Goal: Navigation & Orientation: Find specific page/section

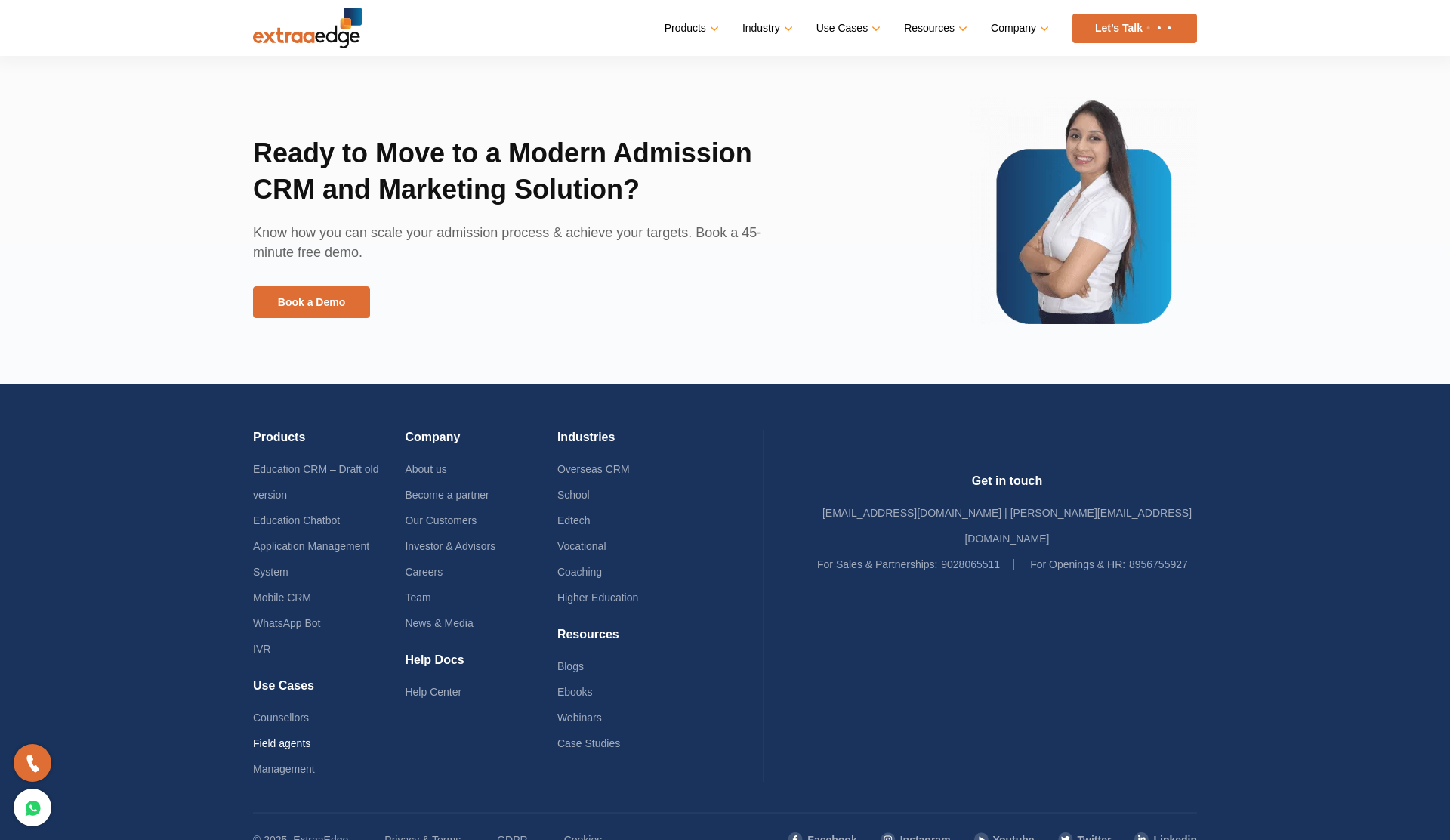
scroll to position [3403, 0]
click at [357, 473] on link "Education CRM – Draft old version" at bounding box center [316, 482] width 126 height 38
click at [434, 575] on link "Careers" at bounding box center [424, 571] width 38 height 12
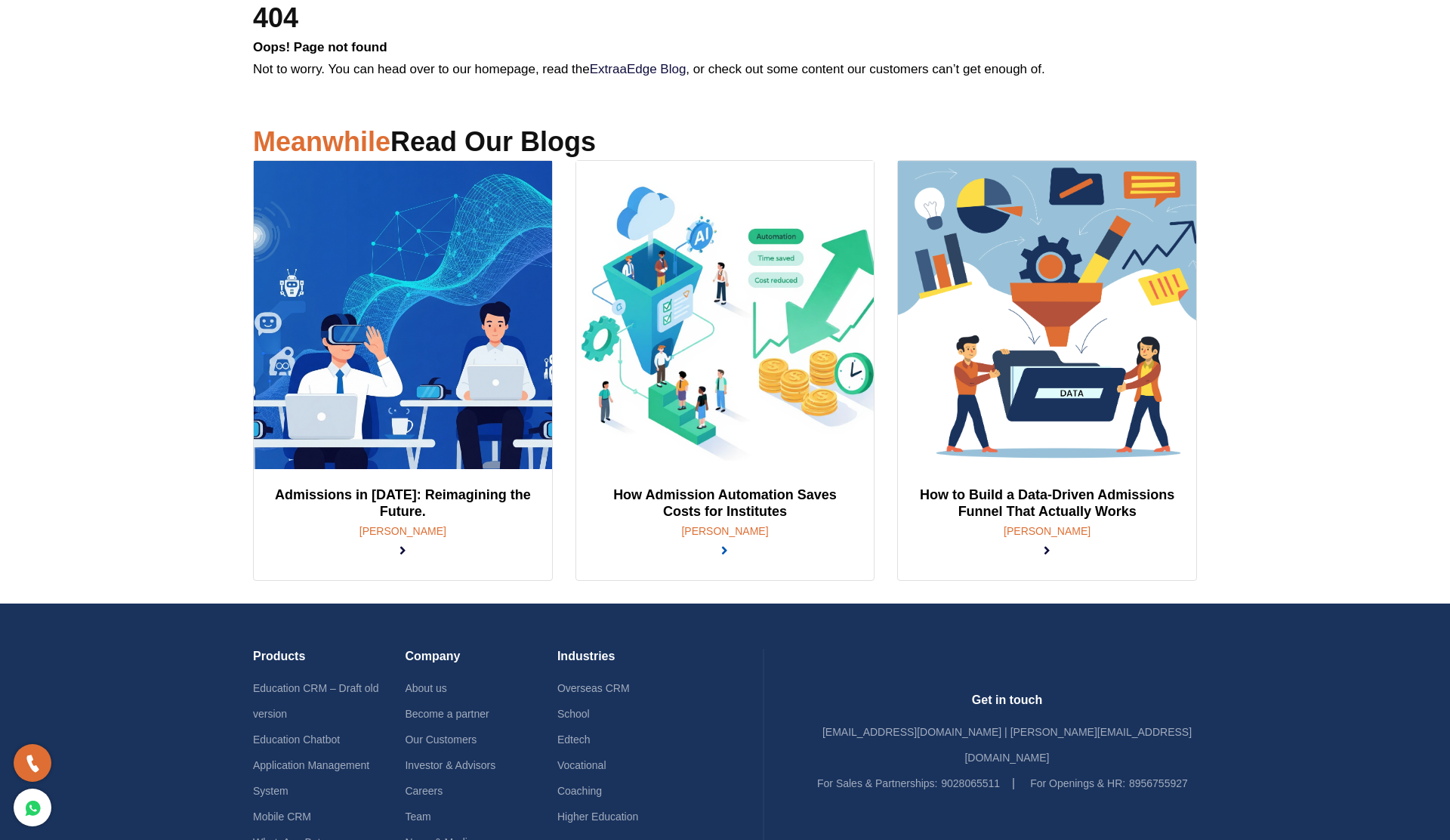
click at [728, 544] on link at bounding box center [725, 551] width 7 height 14
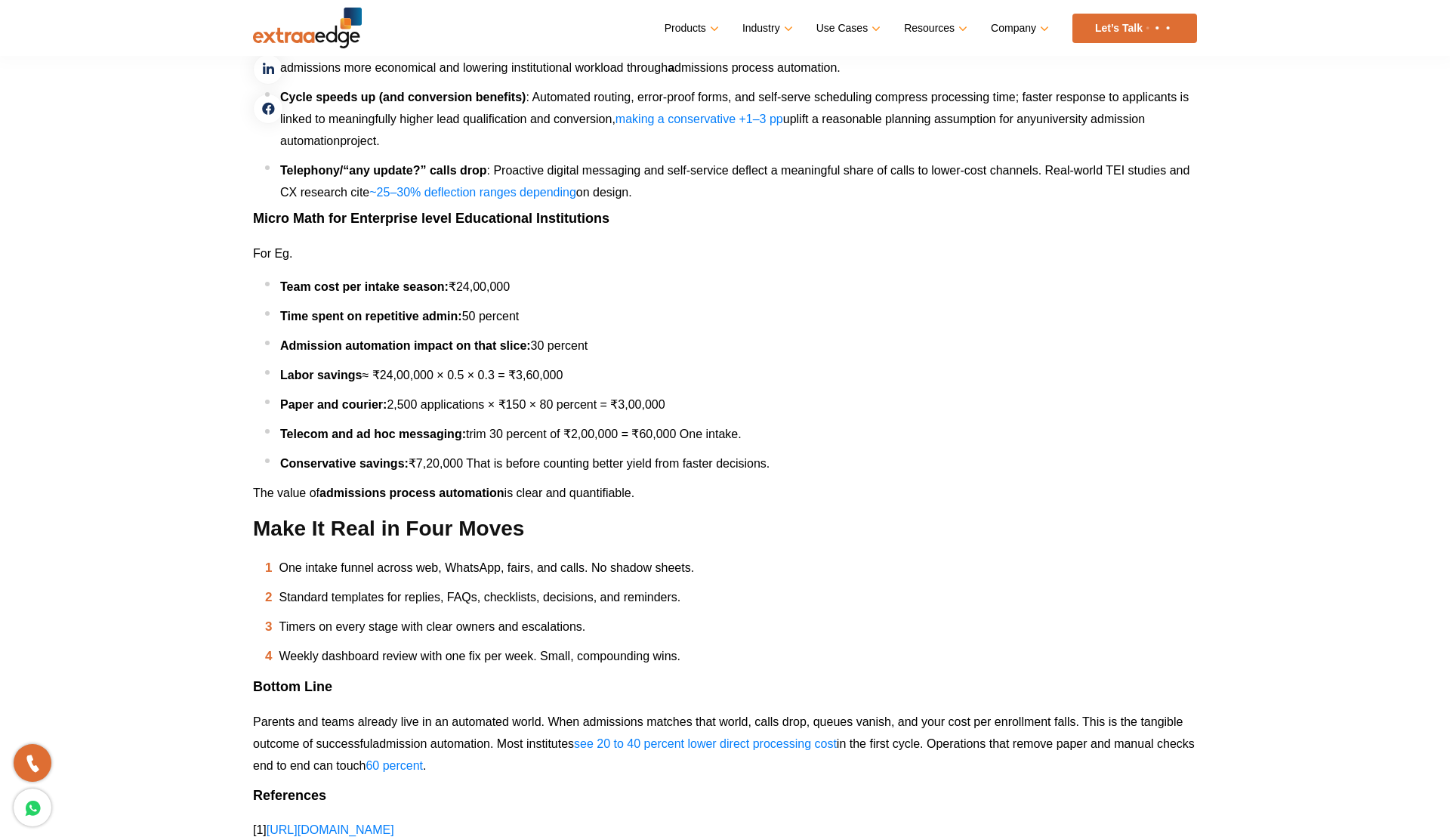
scroll to position [2609, 0]
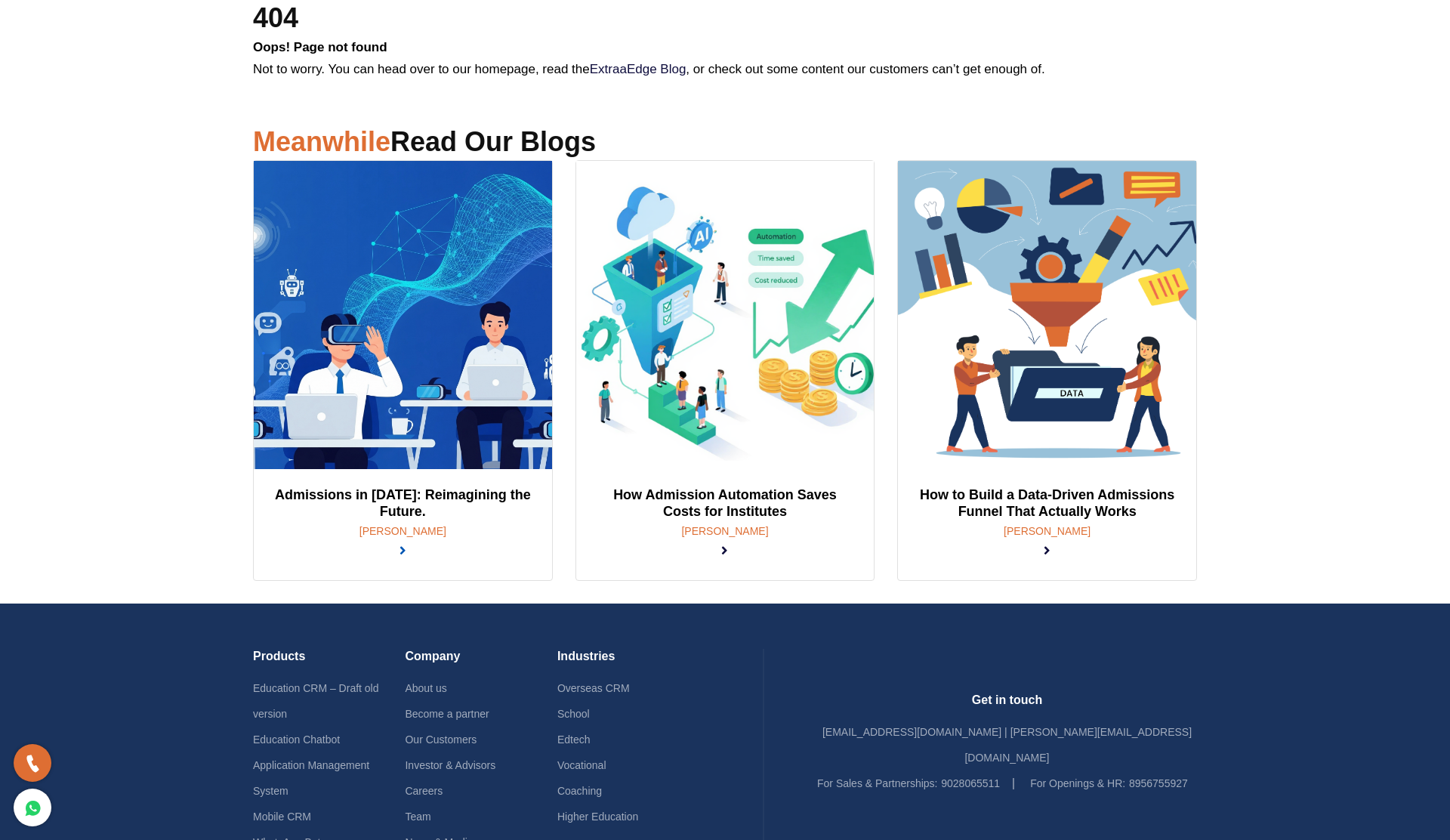
click at [406, 544] on link at bounding box center [402, 551] width 7 height 14
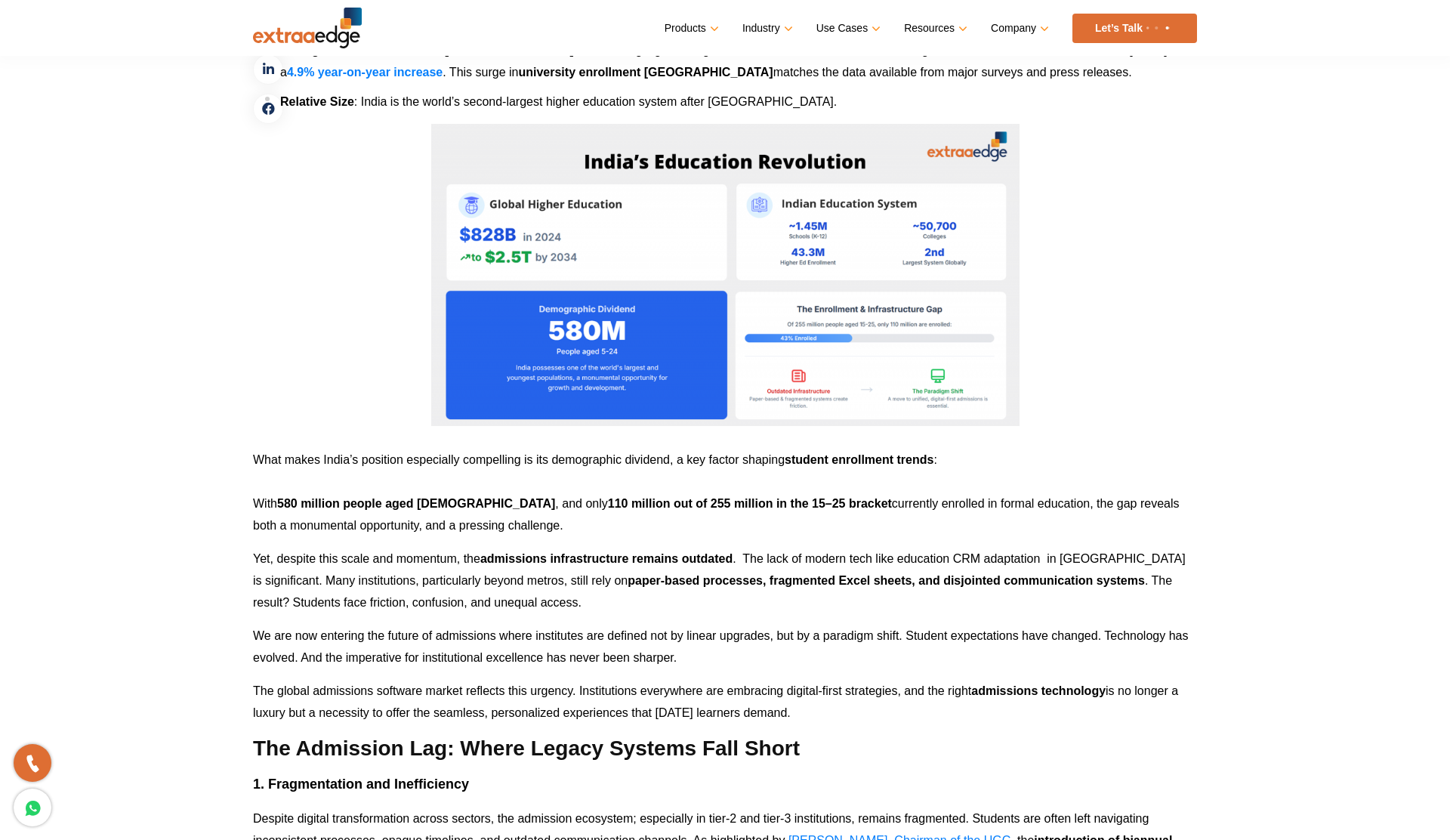
scroll to position [1888, 0]
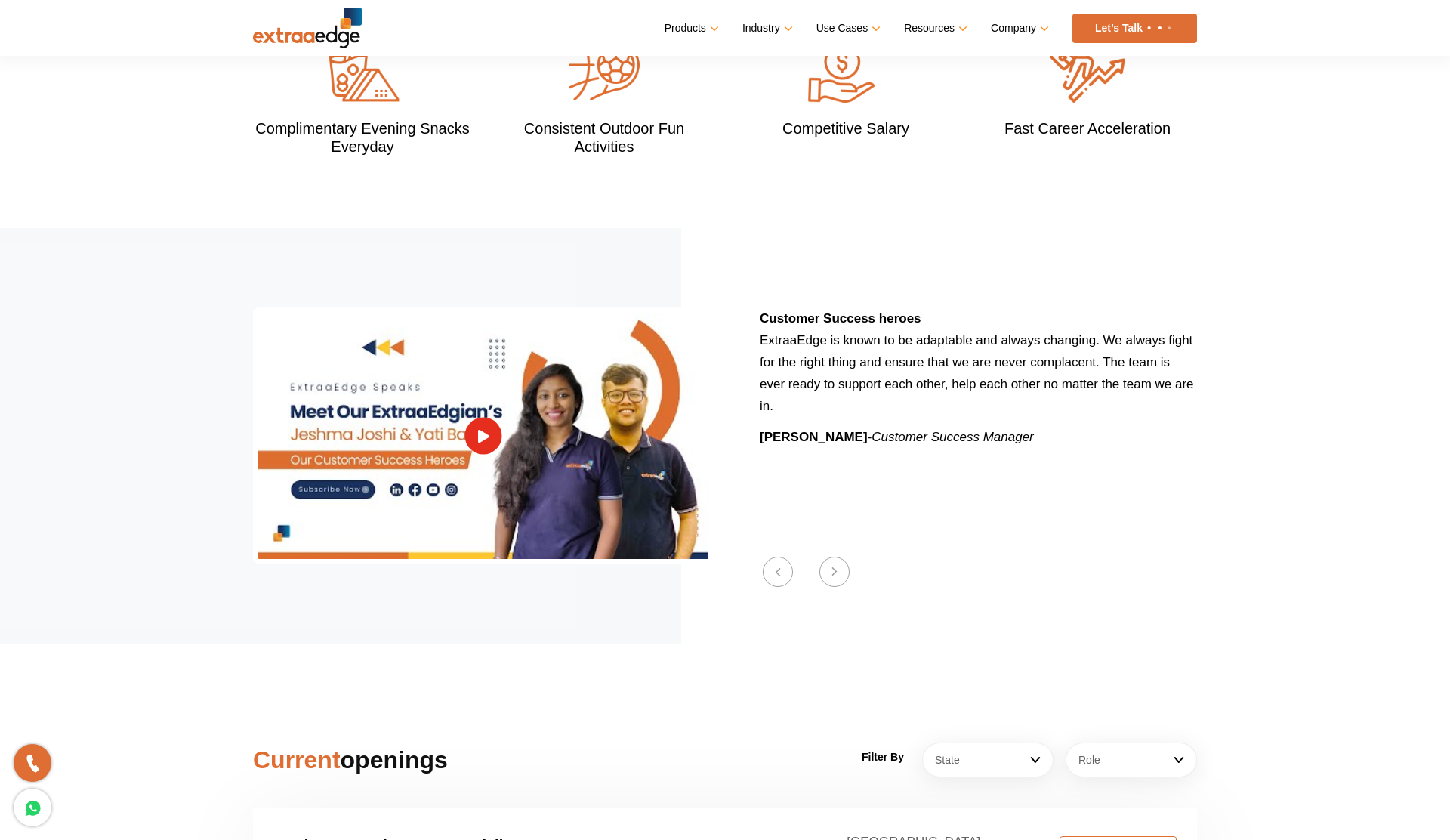
scroll to position [1680, 0]
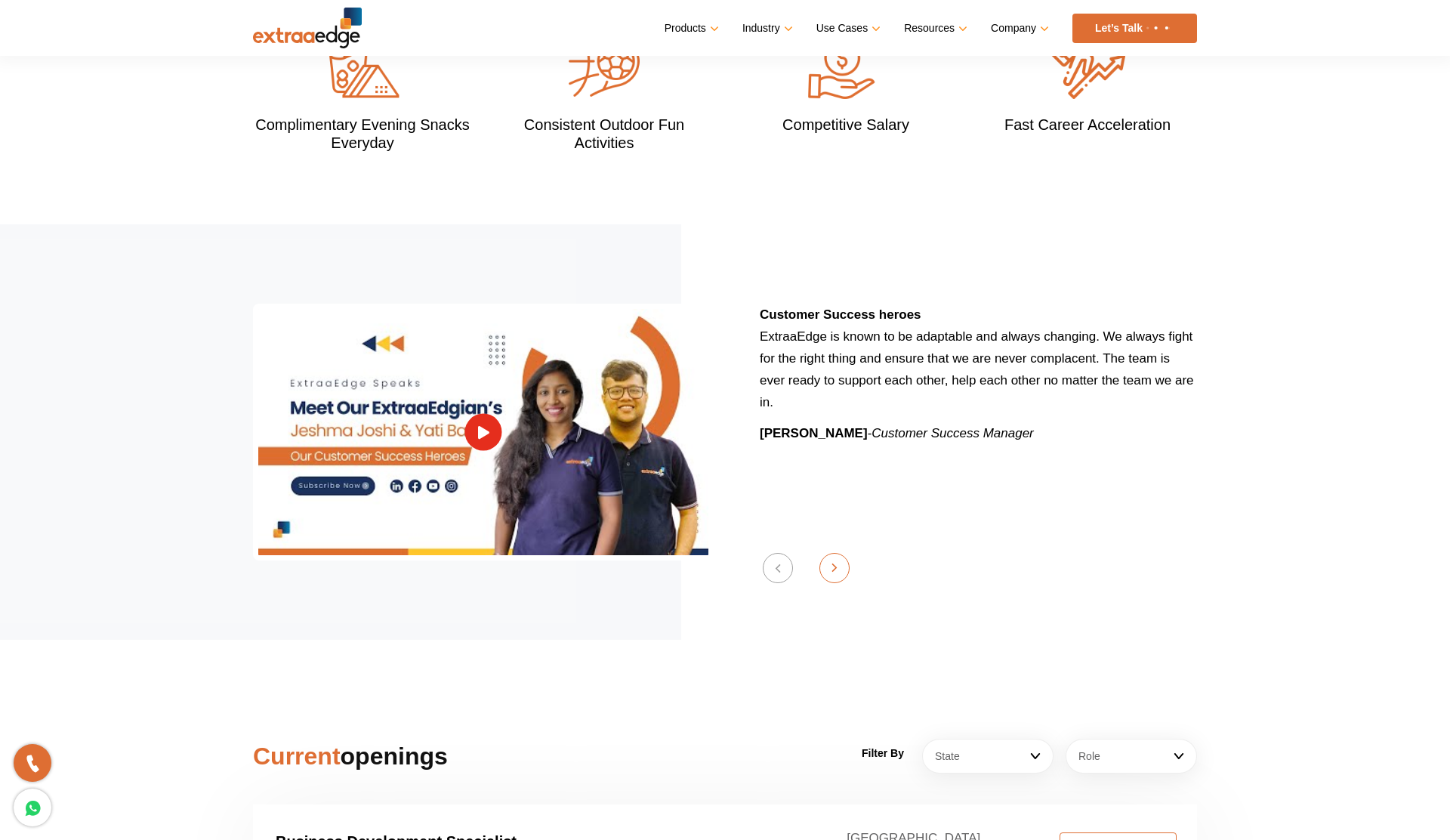
click at [830, 553] on button "Next" at bounding box center [834, 568] width 30 height 30
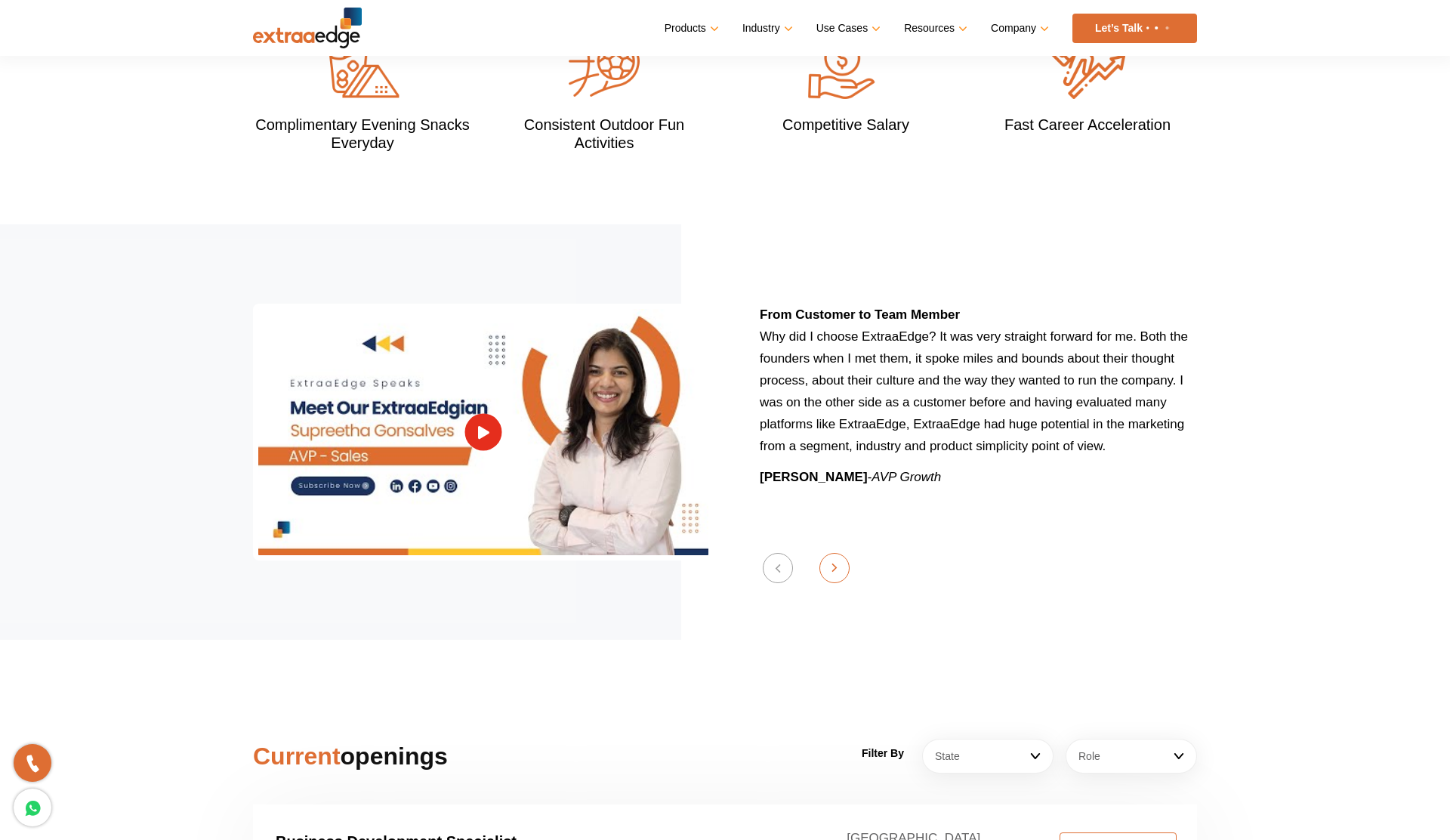
click at [830, 553] on button "Next" at bounding box center [834, 568] width 30 height 30
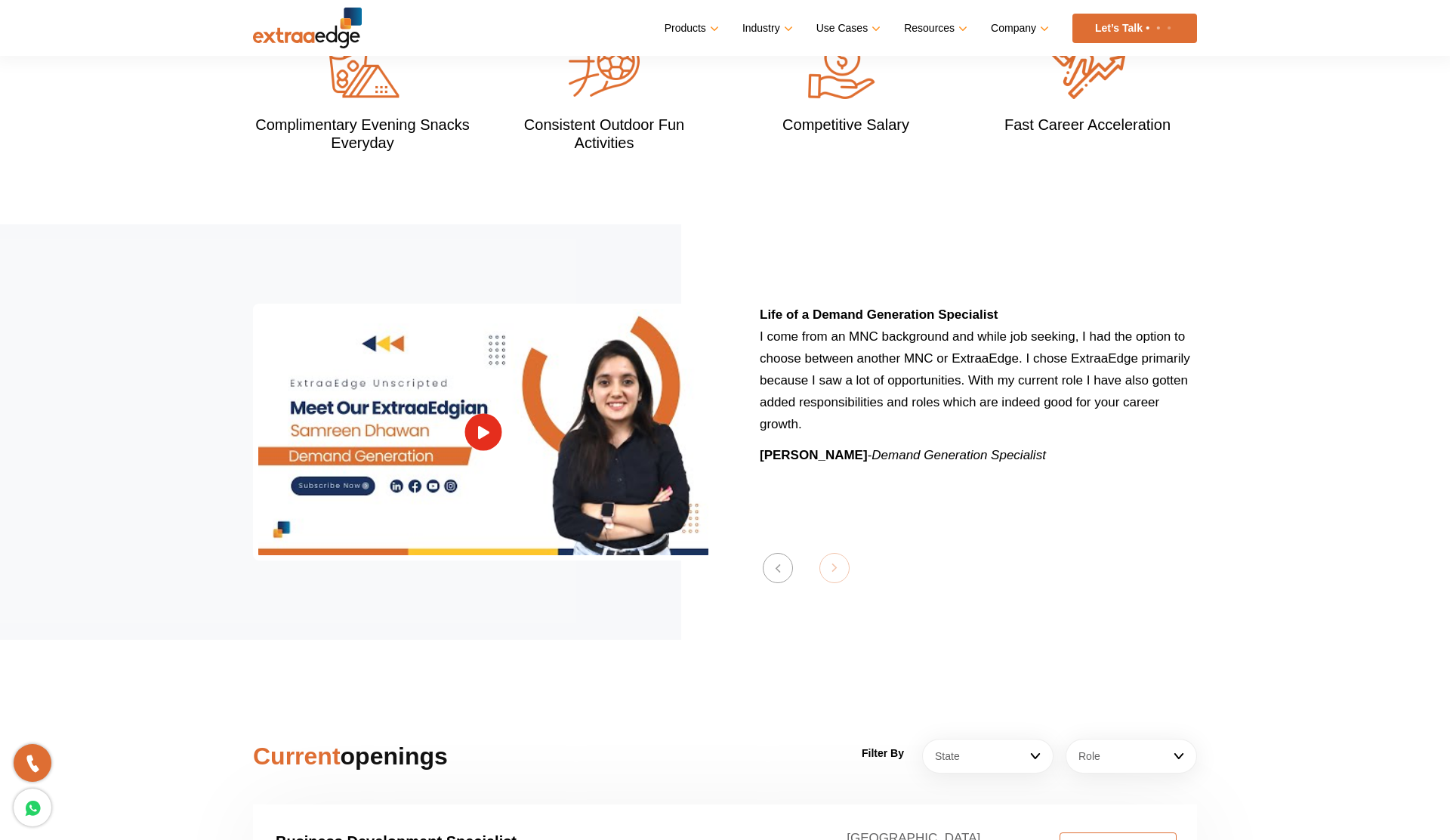
click at [830, 553] on section "Previous Wearing multiple hats at ExtraaEdge At ExtraaEdge, your past experienc…" at bounding box center [725, 432] width 1450 height 415
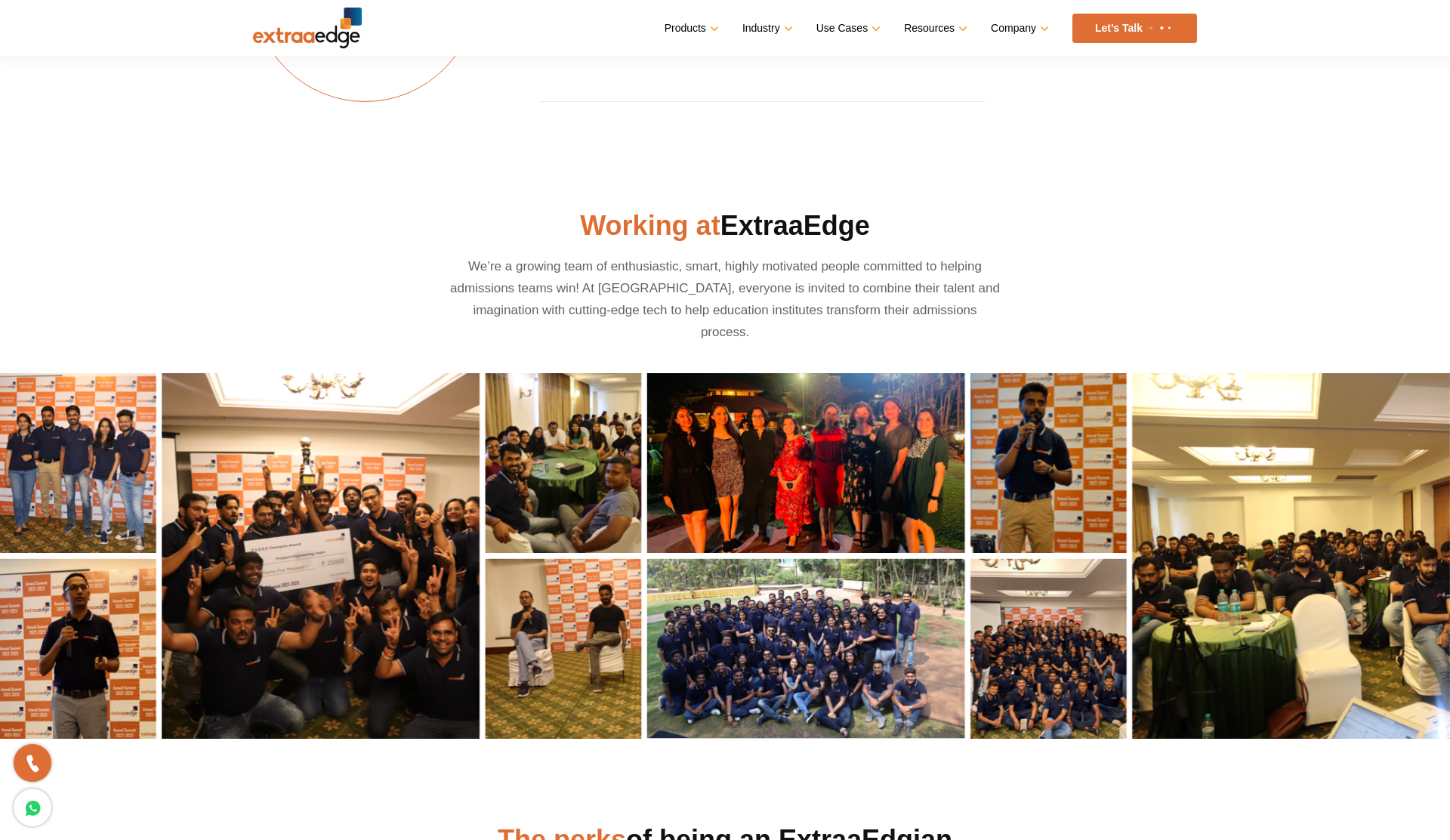
scroll to position [0, 0]
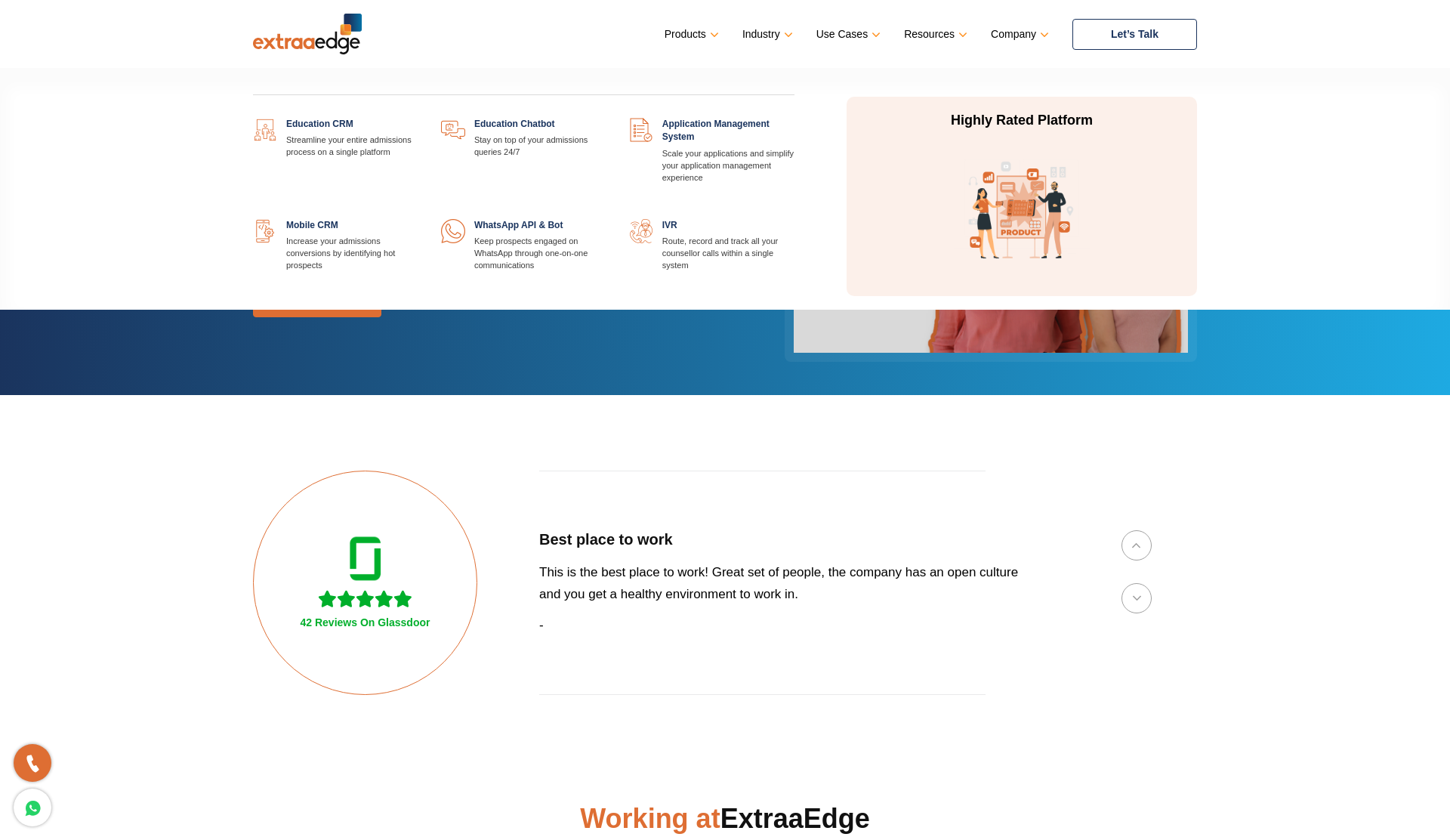
click at [418, 117] on link at bounding box center [418, 117] width 0 height 0
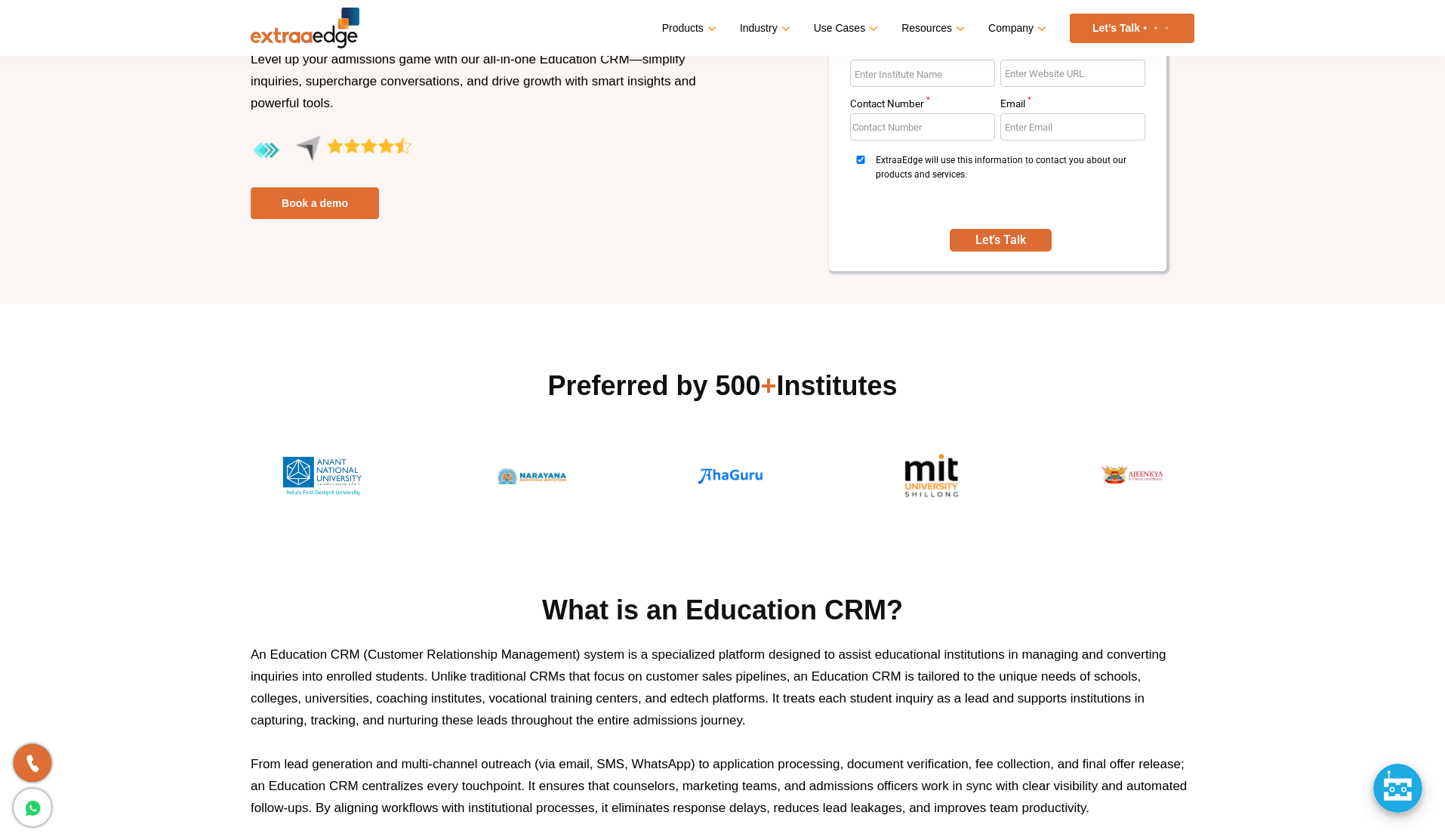
scroll to position [200, 0]
